Goal: Contribute content

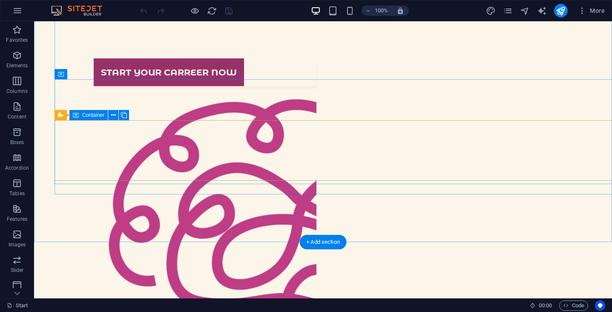
scroll to position [375, 0]
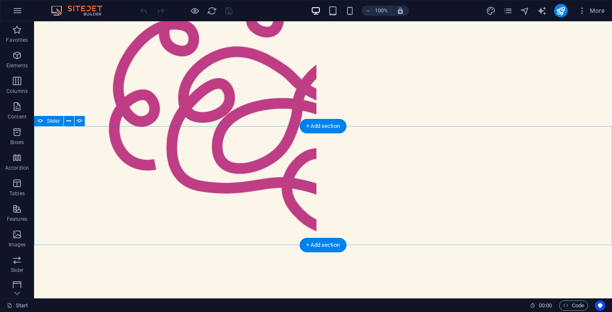
click at [68, 118] on icon at bounding box center [68, 121] width 5 height 9
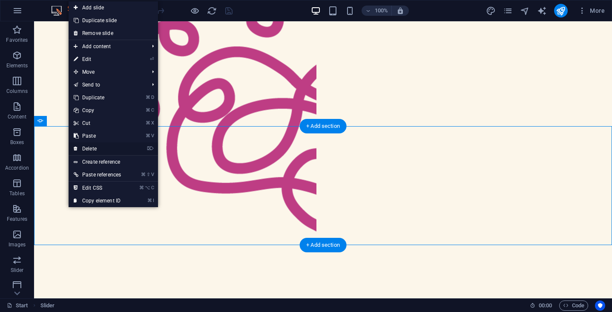
click at [100, 150] on link "⌦ Delete" at bounding box center [97, 148] width 57 height 13
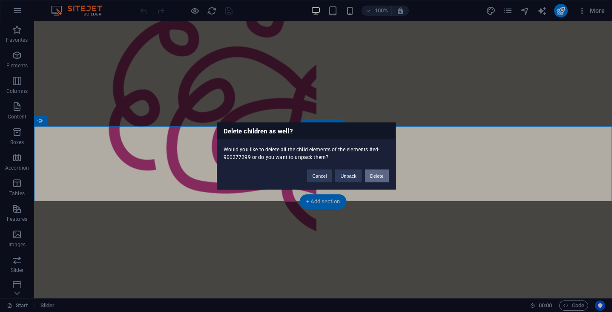
click at [370, 177] on button "Delete" at bounding box center [377, 175] width 24 height 13
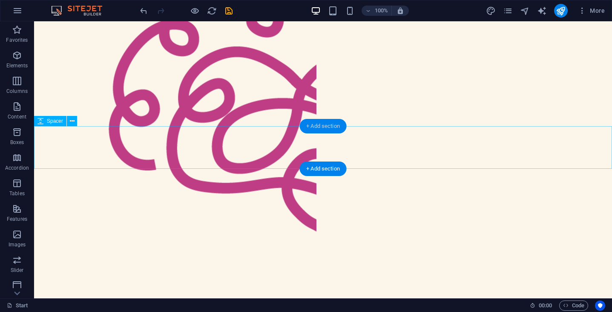
click at [313, 127] on div "+ Add section" at bounding box center [322, 126] width 47 height 14
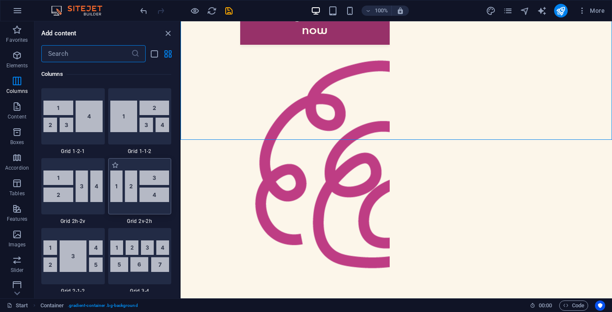
scroll to position [1198, 0]
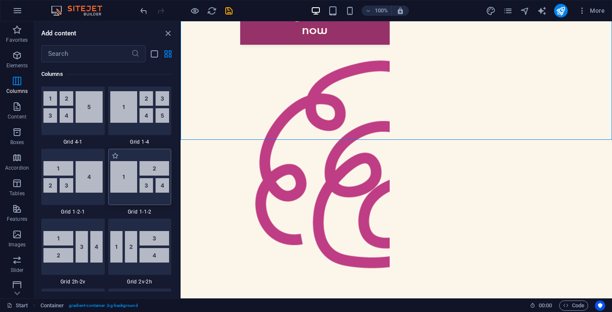
click at [138, 173] on img at bounding box center [139, 177] width 59 height 32
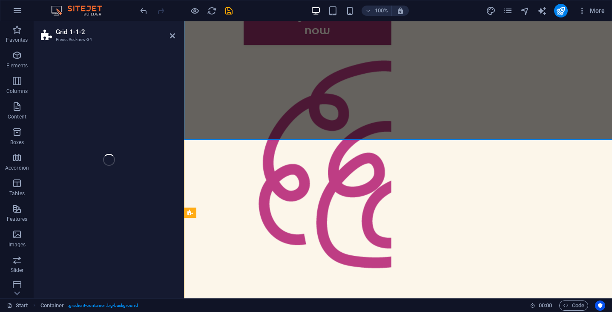
select select "rem"
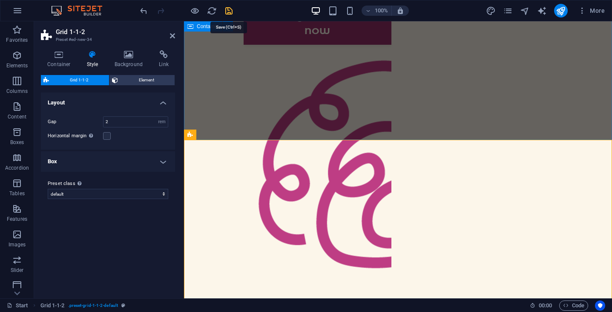
click at [228, 11] on icon "save" at bounding box center [229, 11] width 10 height 10
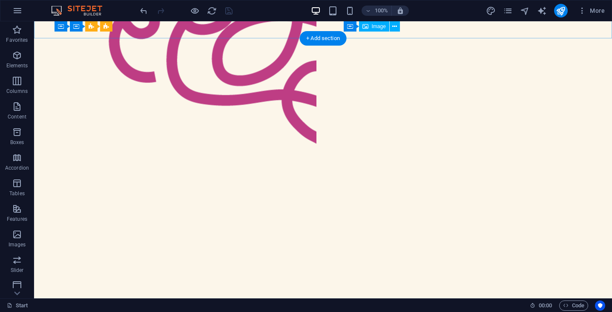
scroll to position [460, 0]
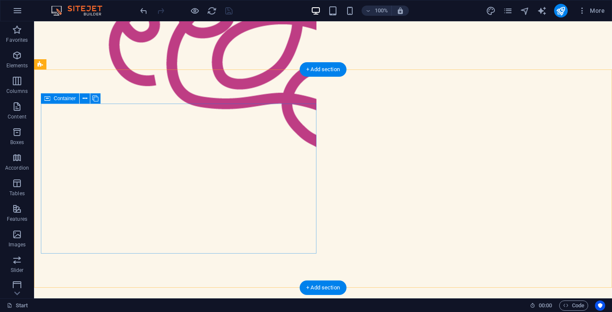
scroll to position [432, 0]
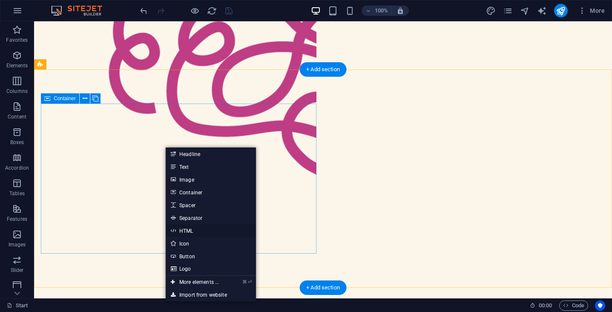
click at [194, 231] on link "HTML" at bounding box center [211, 230] width 90 height 13
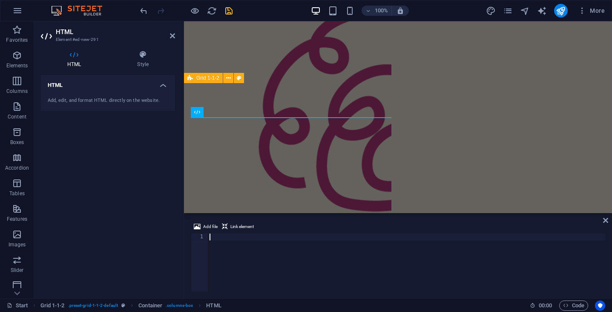
click at [263, 240] on div at bounding box center [406, 269] width 397 height 72
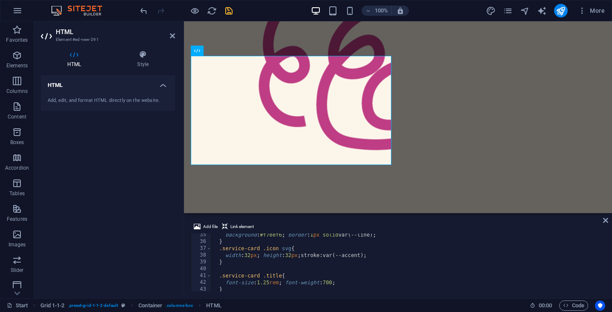
scroll to position [0, 0]
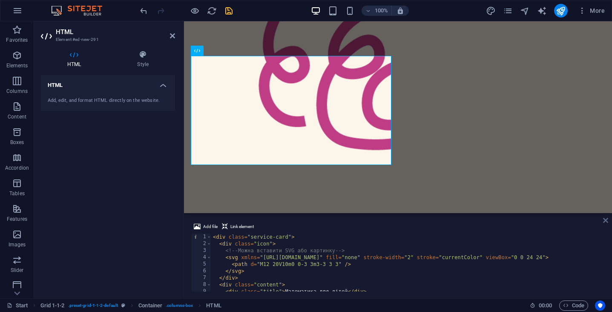
click at [606, 222] on icon at bounding box center [605, 220] width 5 height 7
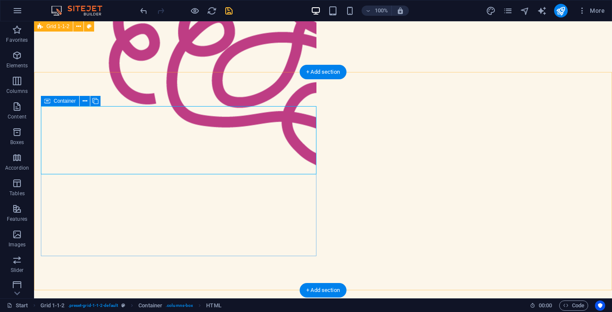
scroll to position [422, 0]
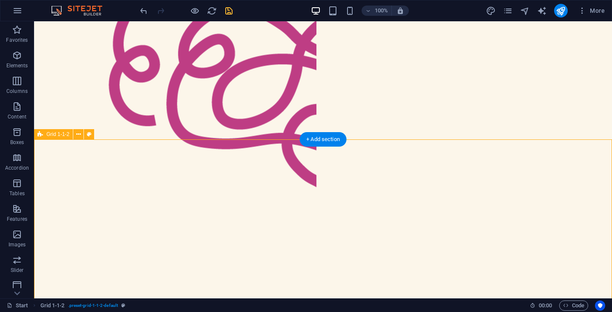
scroll to position [497, 0]
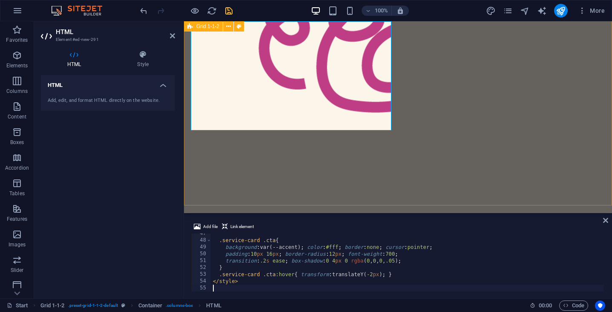
scroll to position [525, 0]
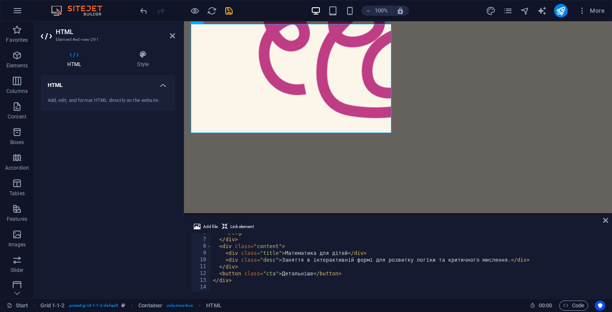
scroll to position [38, 0]
drag, startPoint x: 347, startPoint y: 253, endPoint x: 284, endPoint y: 253, distance: 62.2
click at [284, 253] on div "</ svg > </ div > < div class = "content" > < div class = "title" > Математика …" at bounding box center [407, 265] width 392 height 72
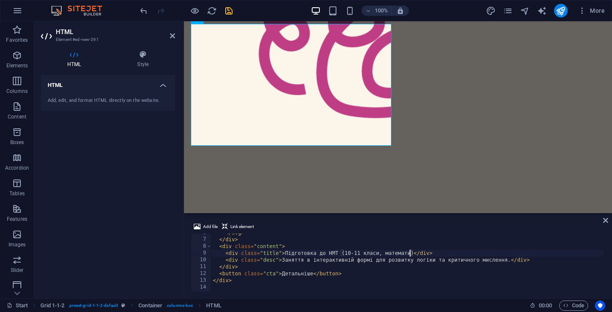
scroll to position [0, 17]
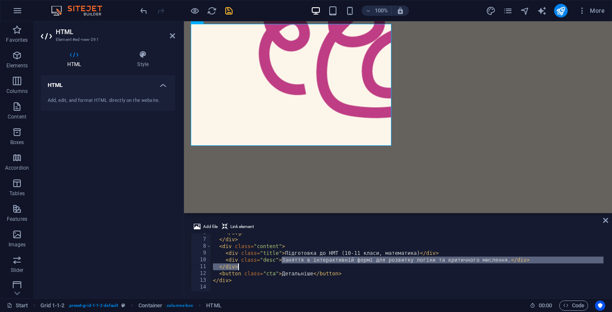
drag, startPoint x: 282, startPoint y: 260, endPoint x: 508, endPoint y: 263, distance: 226.2
click at [508, 263] on div "</ svg > </ div > < div class = "content" > < div class = "title" > Підготовка …" at bounding box center [407, 265] width 392 height 72
drag, startPoint x: 508, startPoint y: 261, endPoint x: 282, endPoint y: 258, distance: 225.7
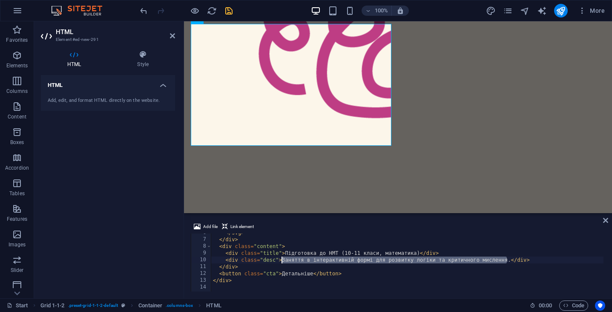
click at [282, 258] on div "</ svg > </ div > < div class = "content" > < div class = "title" > Підготовка …" at bounding box center [407, 265] width 392 height 72
paste textarea "Системні заняття, [PERSON_NAME] та практичні завдання — щоб НМТ став простим кр…"
type textarea "Системні заняття, [PERSON_NAME] та практичні завдання — щоб НМТ став простим кр…"
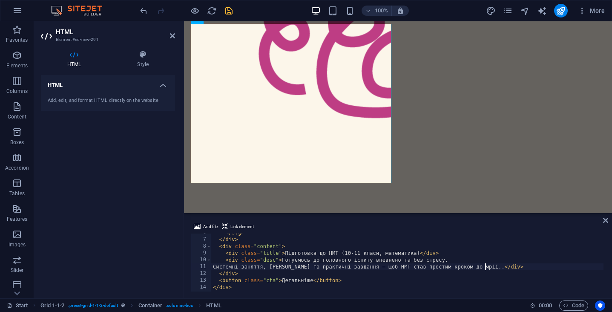
click at [511, 268] on div "</ svg > </ div > < div class = "content" > < div class = "title" > Підготовка …" at bounding box center [407, 265] width 392 height 72
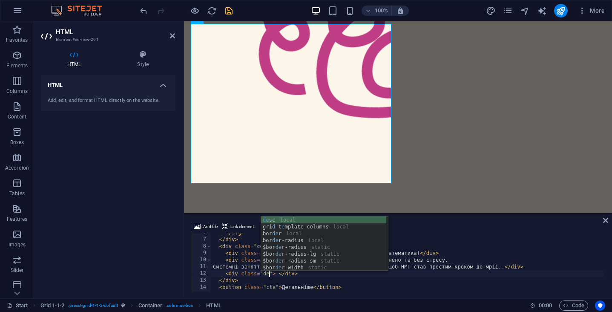
scroll to position [0, 5]
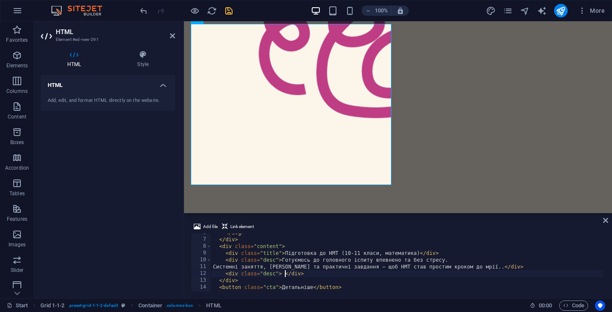
paste textarea "👉 Для кого: учні 10–11 класів"
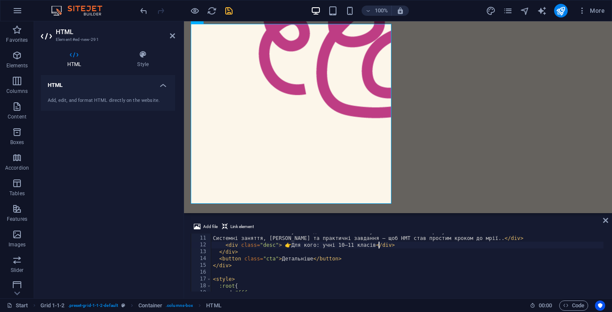
scroll to position [72, 0]
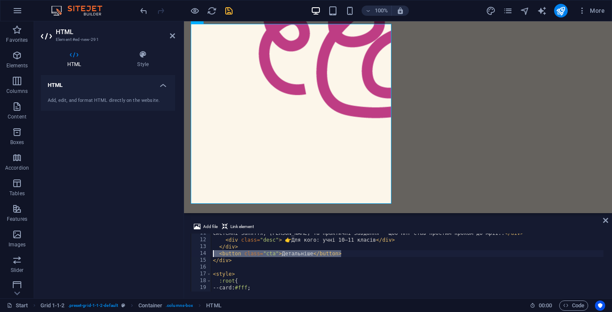
drag, startPoint x: 348, startPoint y: 254, endPoint x: 209, endPoint y: 254, distance: 138.8
click at [209, 254] on div "<div class="desc"> 👉 Для кого: учні 10–11 класів</div> 11 12 13 14 15 16 17 18 …" at bounding box center [398, 262] width 414 height 58
type textarea "<button class="cta">Детальніше</button>"
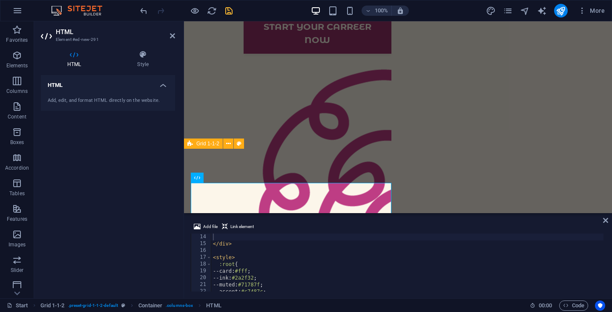
scroll to position [88, 0]
click at [256, 271] on div "</ div > </ div > < style > :root { --card : #fff ; --ink : #2a2f32 ; --muted :…" at bounding box center [407, 263] width 392 height 72
paste textarea "D3EFE1"
type textarea "--card:#D3EFE1;"
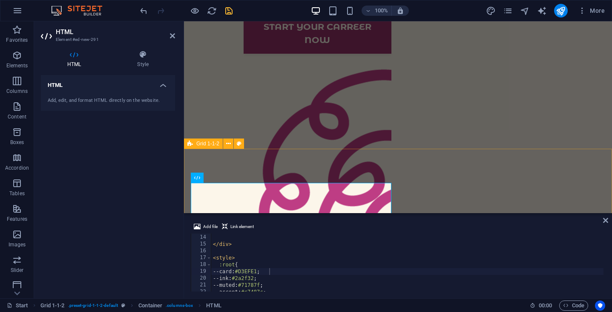
scroll to position [405, 0]
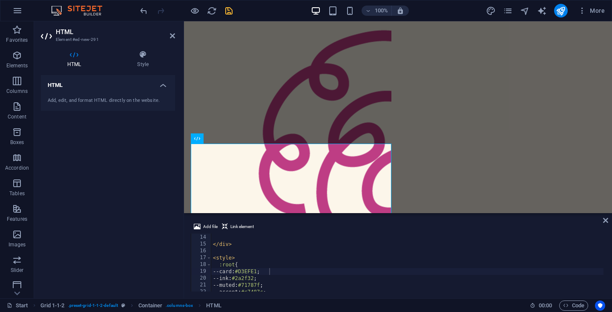
click at [228, 14] on icon "save" at bounding box center [229, 11] width 10 height 10
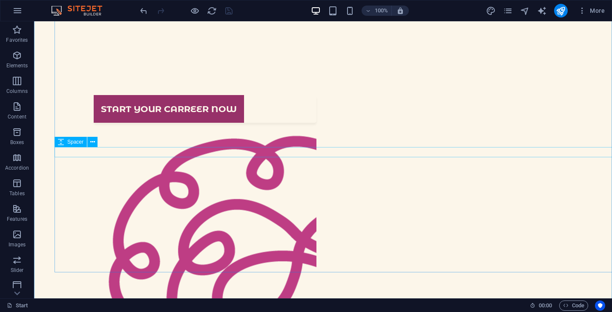
scroll to position [181, 0]
